Goal: Transaction & Acquisition: Purchase product/service

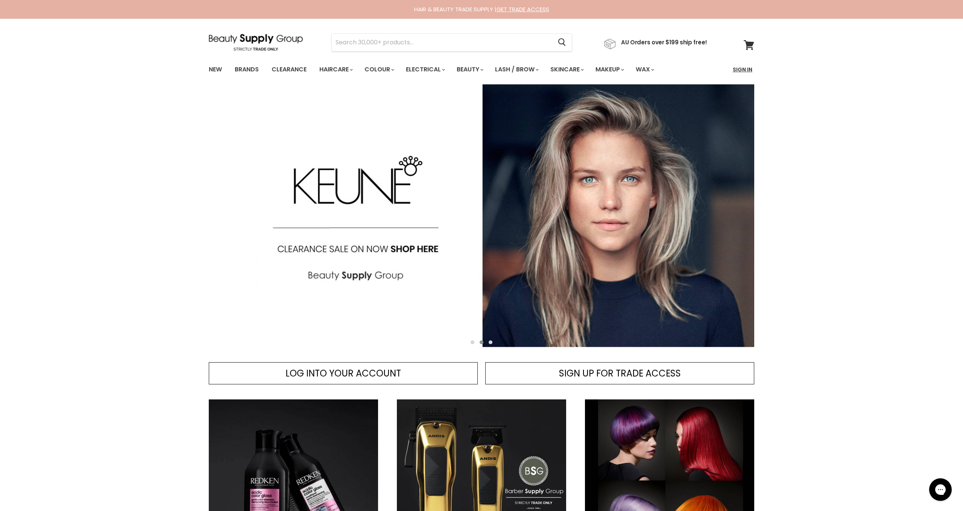
click at [746, 69] on link "Sign In" at bounding box center [742, 70] width 29 height 16
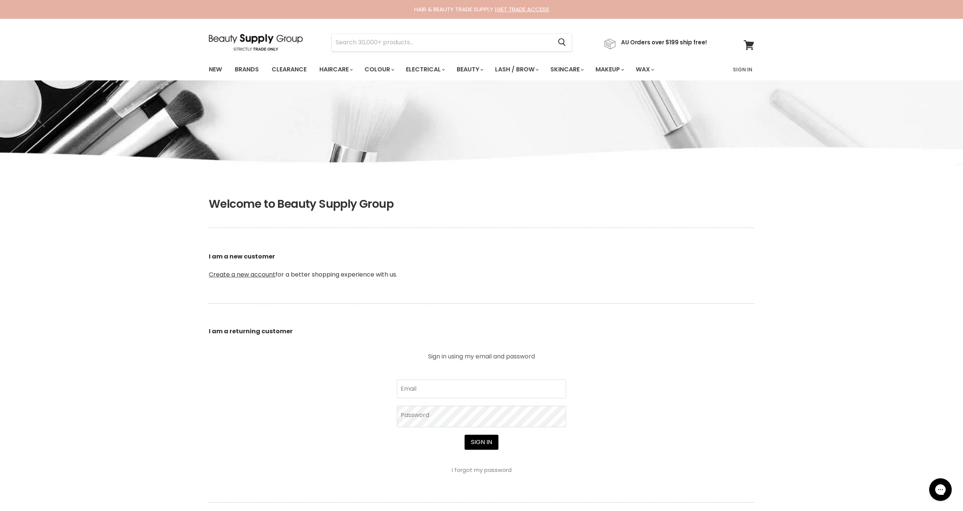
click at [466, 312] on header "Welcome to Beauty Supply Group I am a new customer Create a new account for a b…" at bounding box center [481, 266] width 564 height 138
click at [237, 275] on link "Create a new account" at bounding box center [242, 274] width 67 height 9
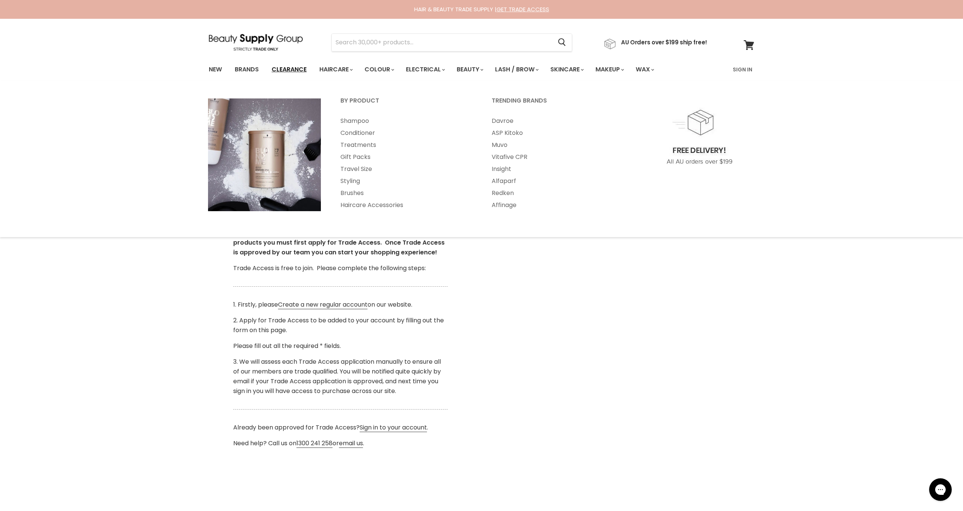
click at [287, 67] on link "Clearance" at bounding box center [289, 70] width 46 height 16
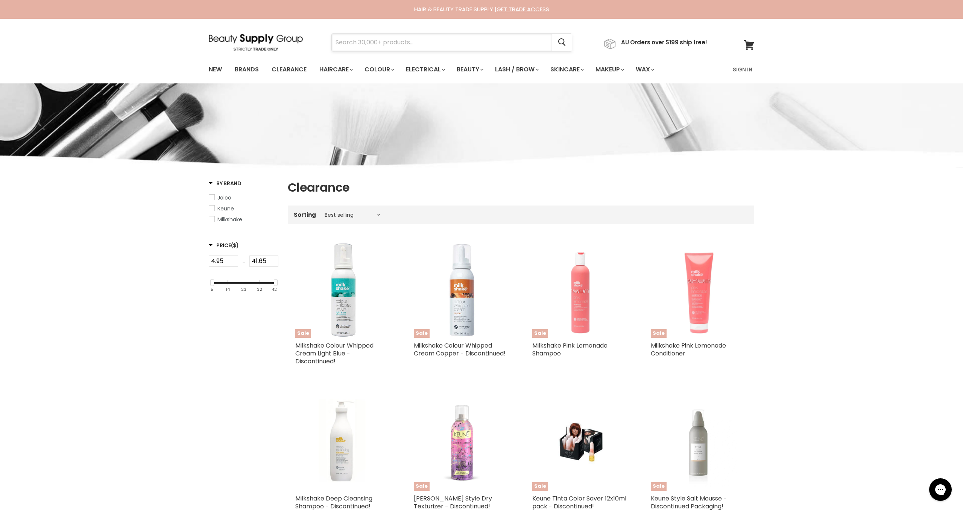
click at [418, 46] on input "Search" at bounding box center [442, 42] width 220 height 17
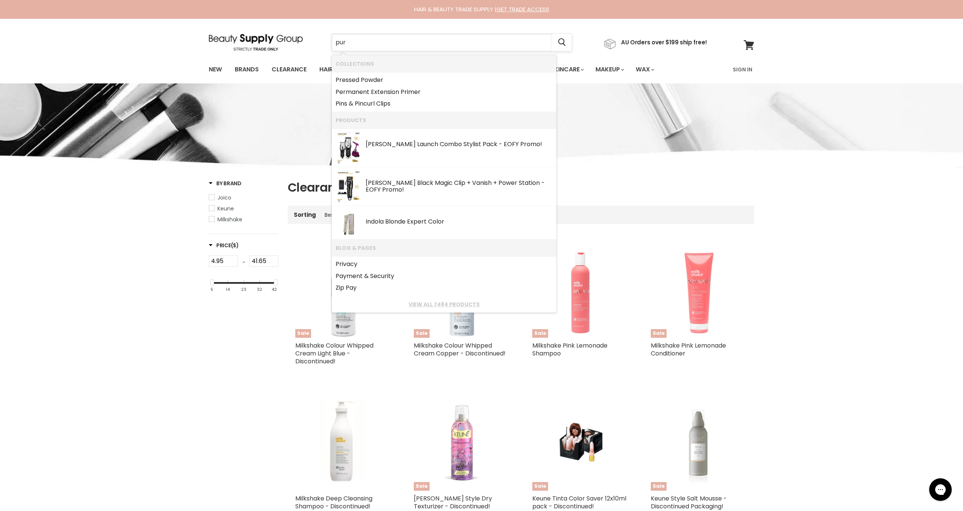
type input "pure"
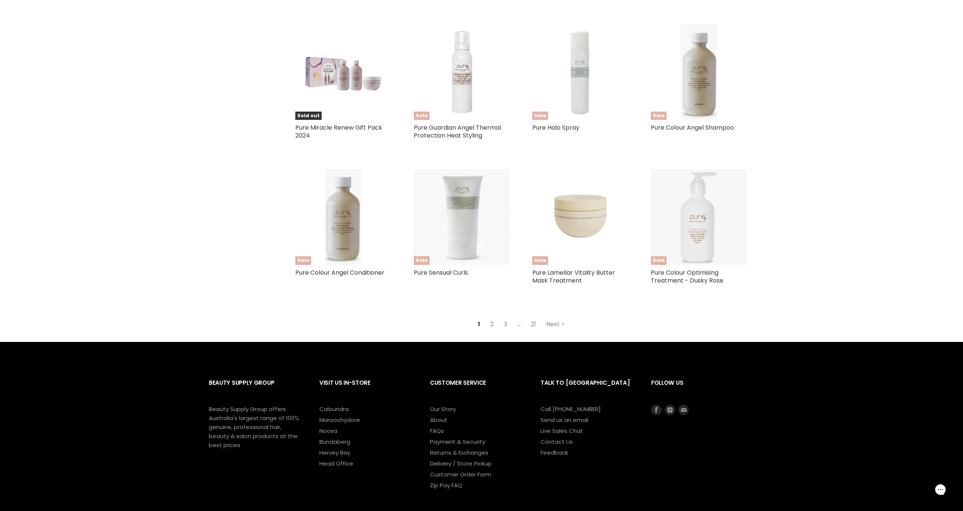
scroll to position [731, 1]
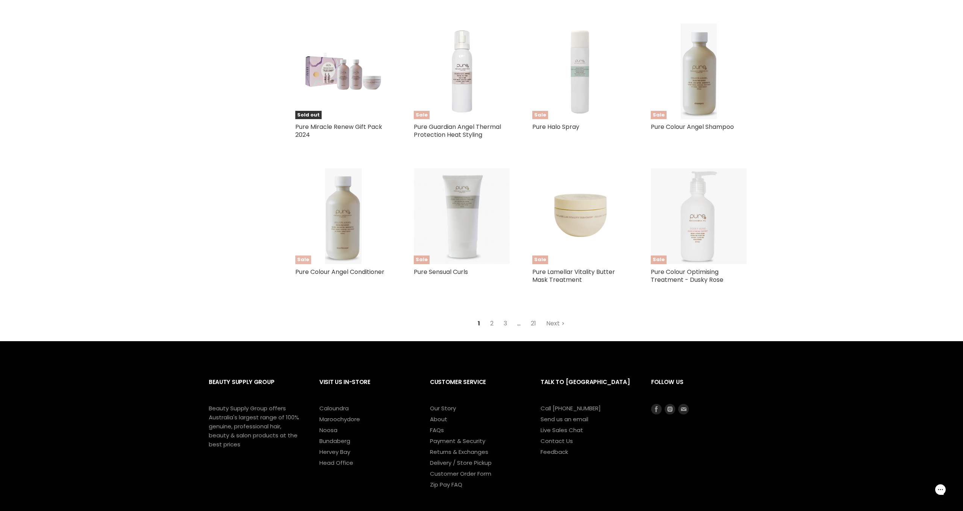
click at [359, 233] on img "Main content" at bounding box center [343, 216] width 37 height 96
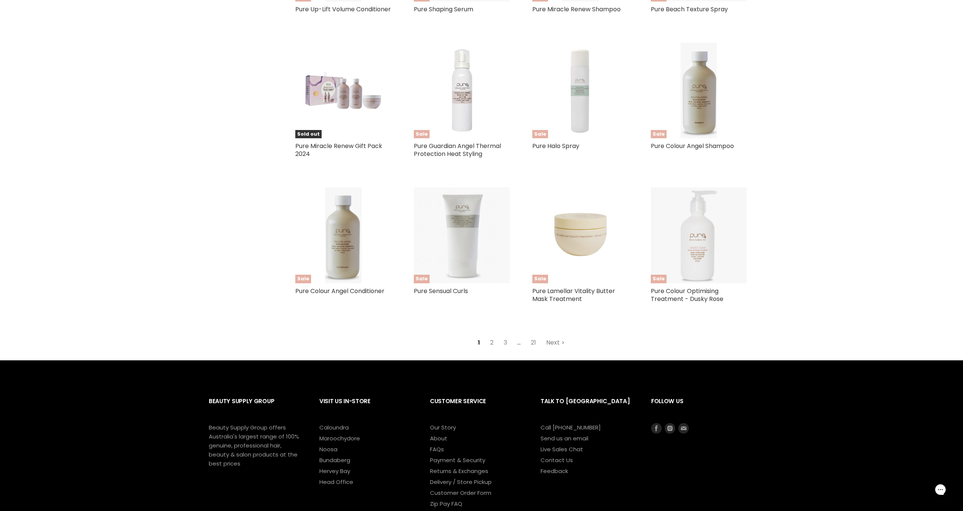
click at [562, 350] on link "Next" at bounding box center [555, 343] width 27 height 14
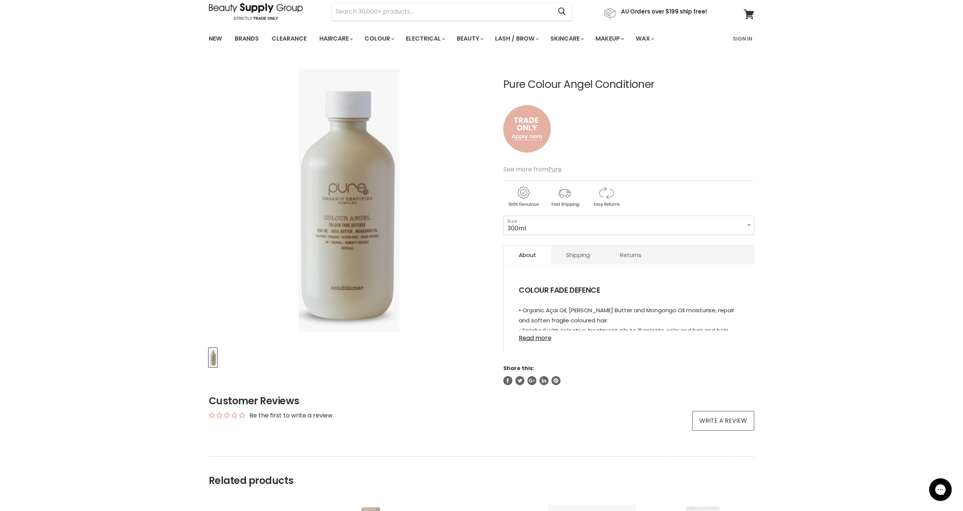
scroll to position [39, 0]
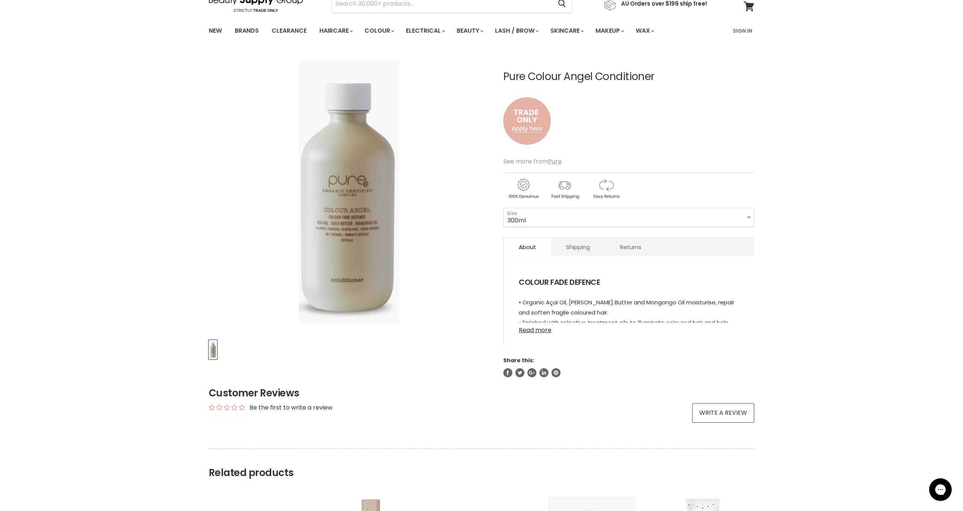
click at [547, 328] on link "Read more" at bounding box center [628, 328] width 220 height 11
